Goal: Task Accomplishment & Management: Use online tool/utility

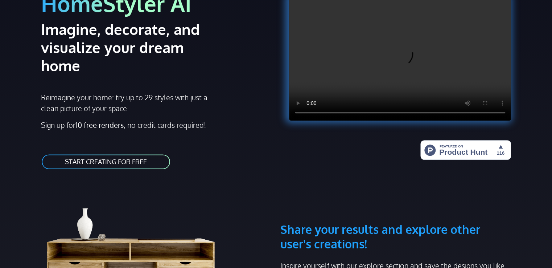
scroll to position [46, 0]
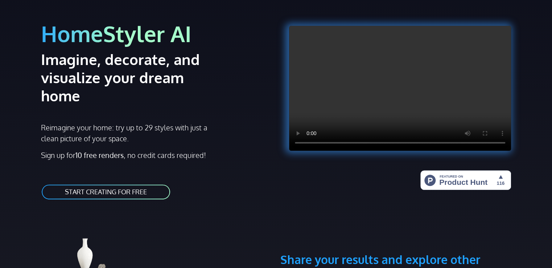
click at [104, 184] on link "START CREATING FOR FREE" at bounding box center [106, 192] width 130 height 16
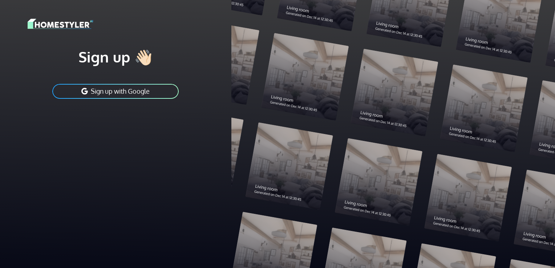
click at [116, 92] on button "Sign up with Google" at bounding box center [116, 91] width 128 height 16
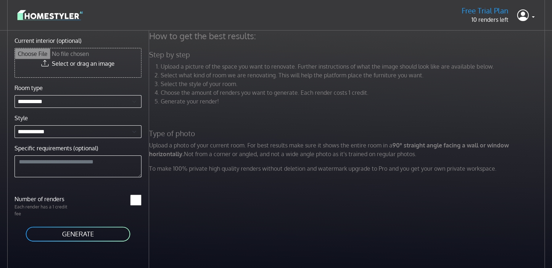
click at [72, 60] on input "Current interior (optional)" at bounding box center [78, 62] width 126 height 29
